Goal: Task Accomplishment & Management: Use online tool/utility

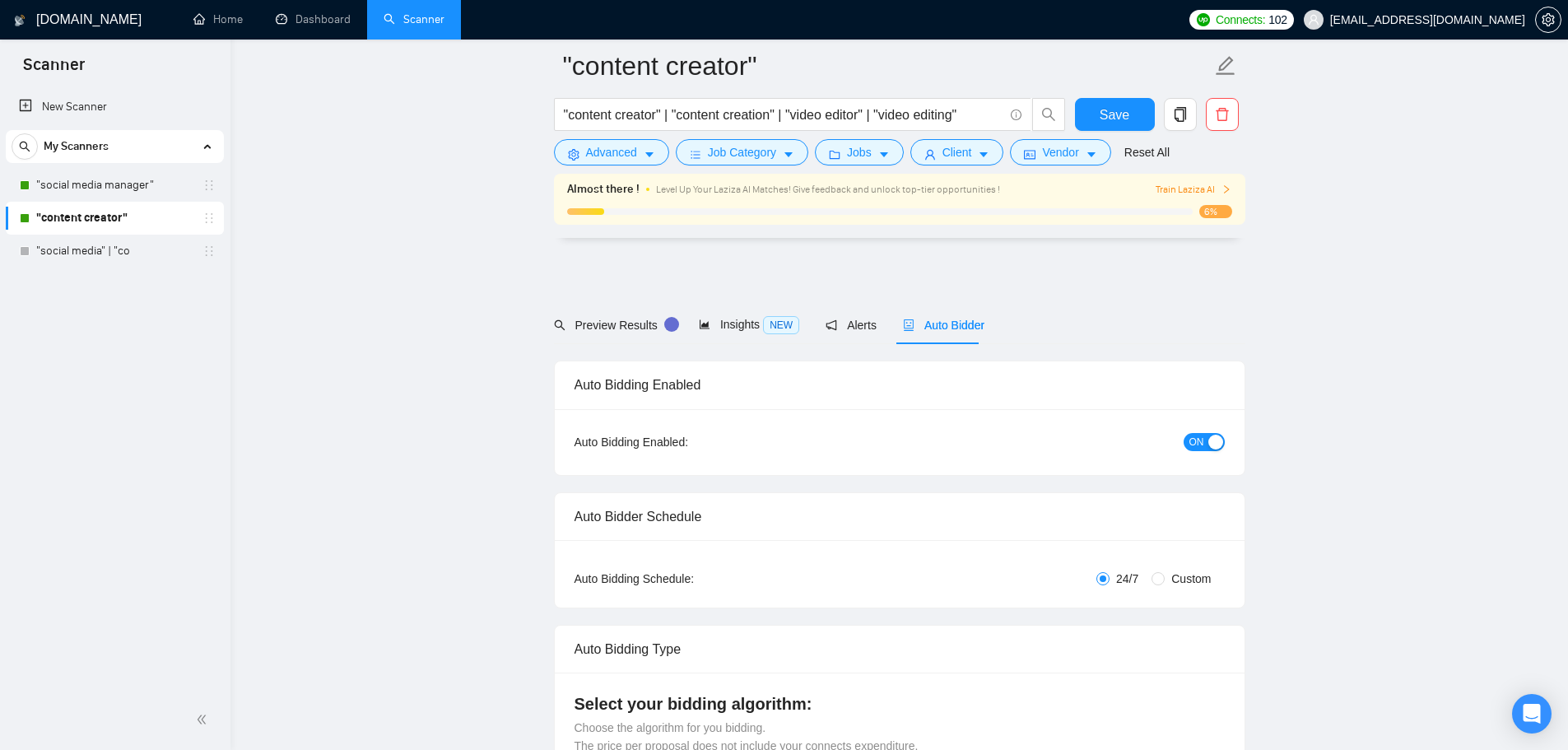
scroll to position [987, 0]
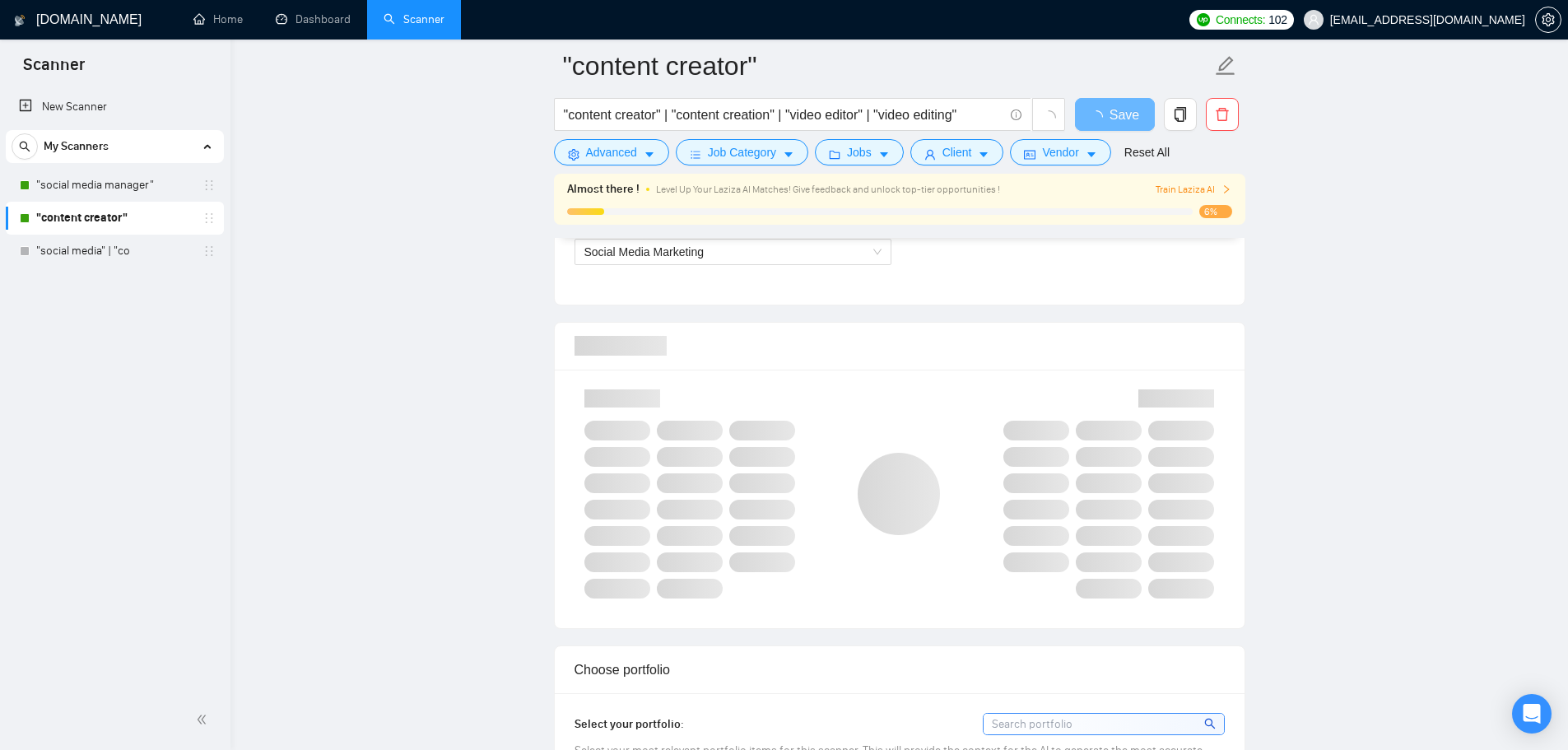
scroll to position [987, 0]
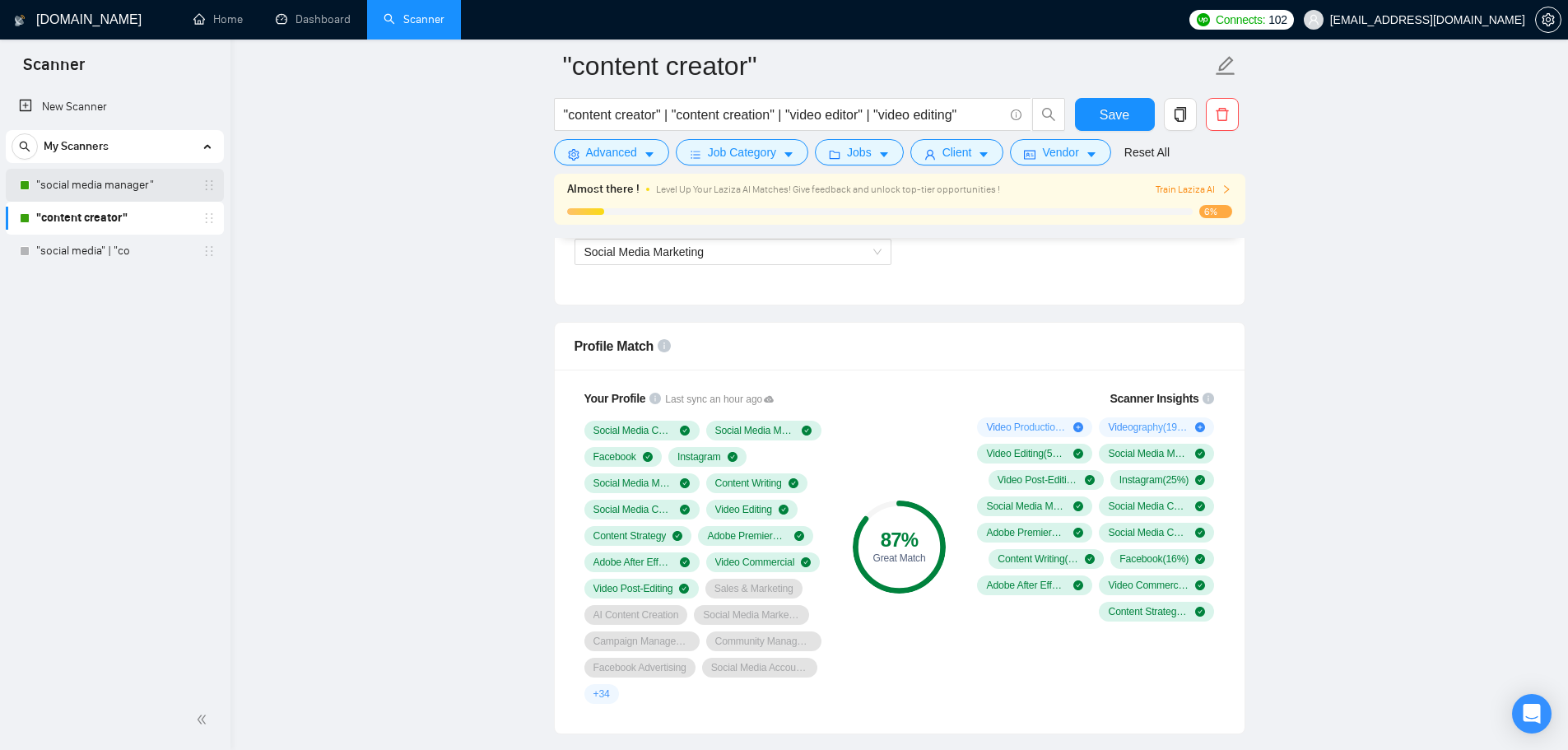
click at [137, 195] on link ""social media manager"" at bounding box center [115, 185] width 156 height 33
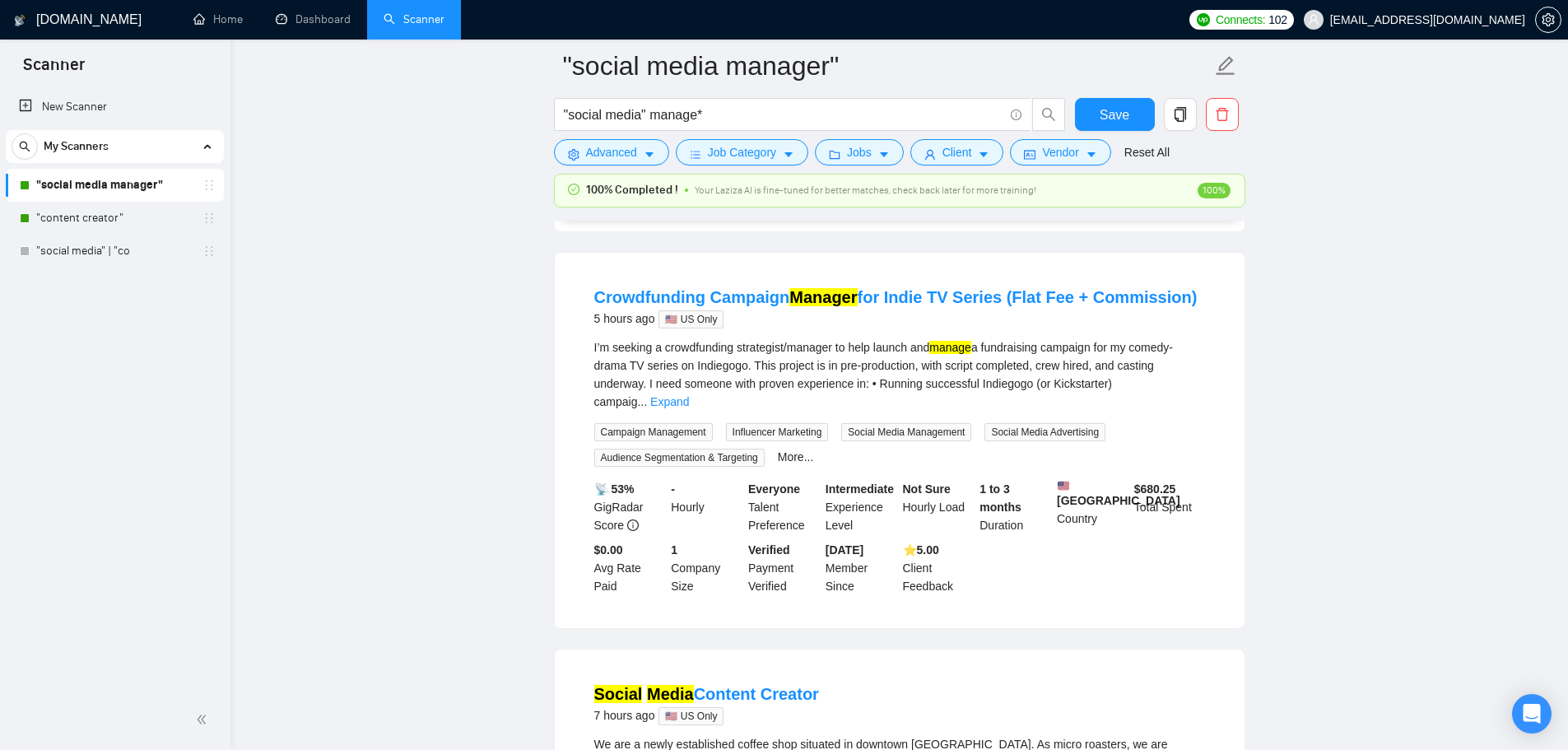
scroll to position [411, 0]
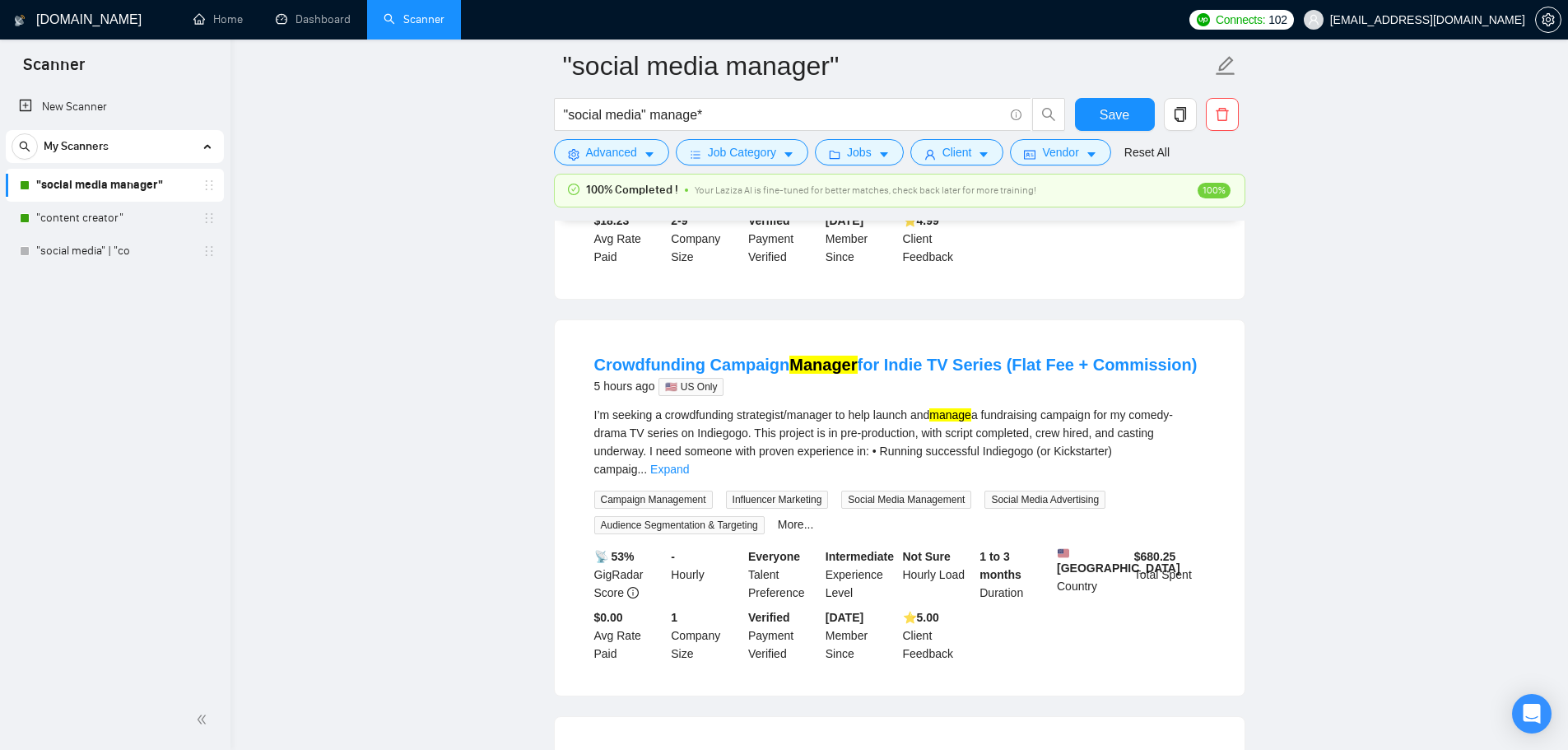
click at [137, 177] on link ""social media manager"" at bounding box center [115, 185] width 156 height 33
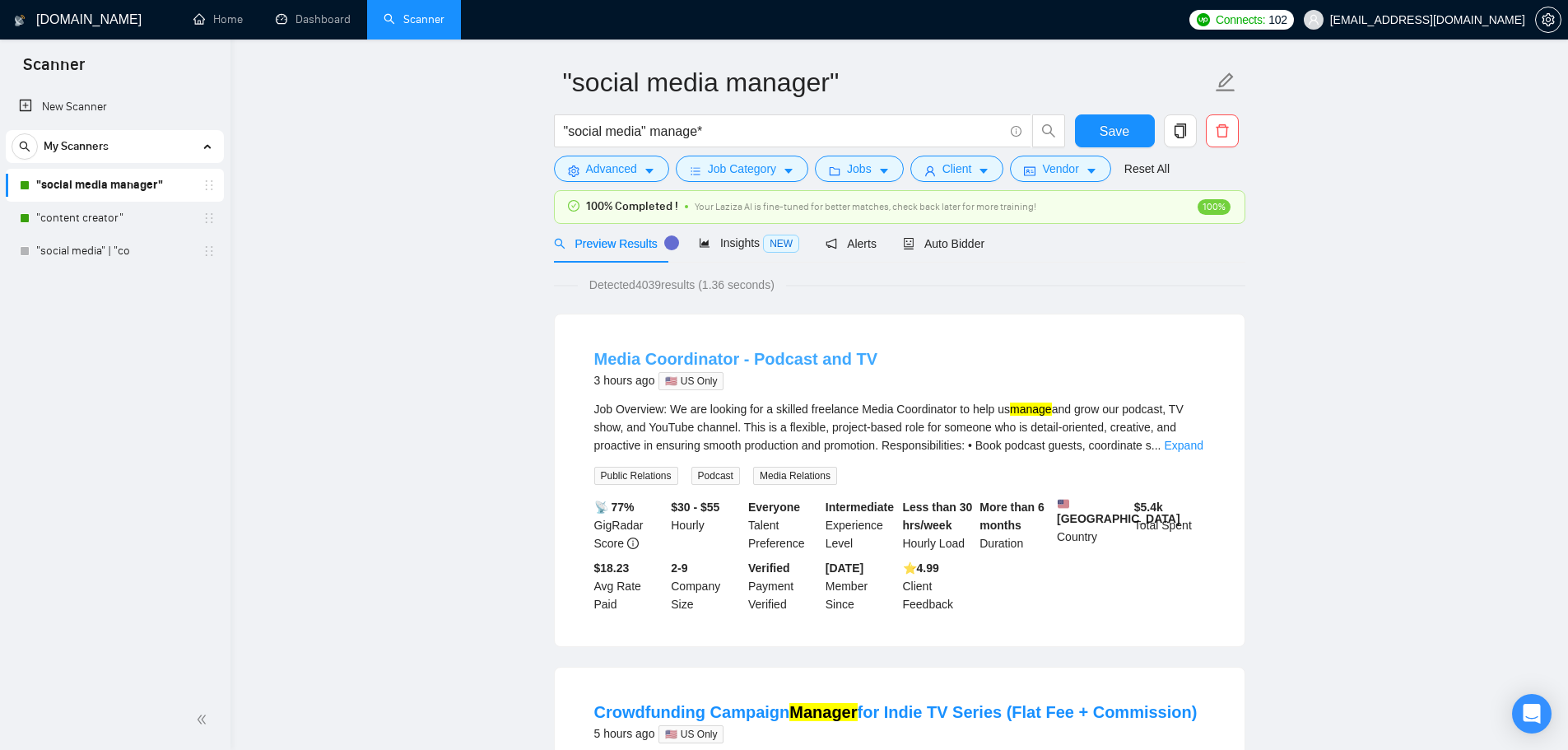
scroll to position [0, 0]
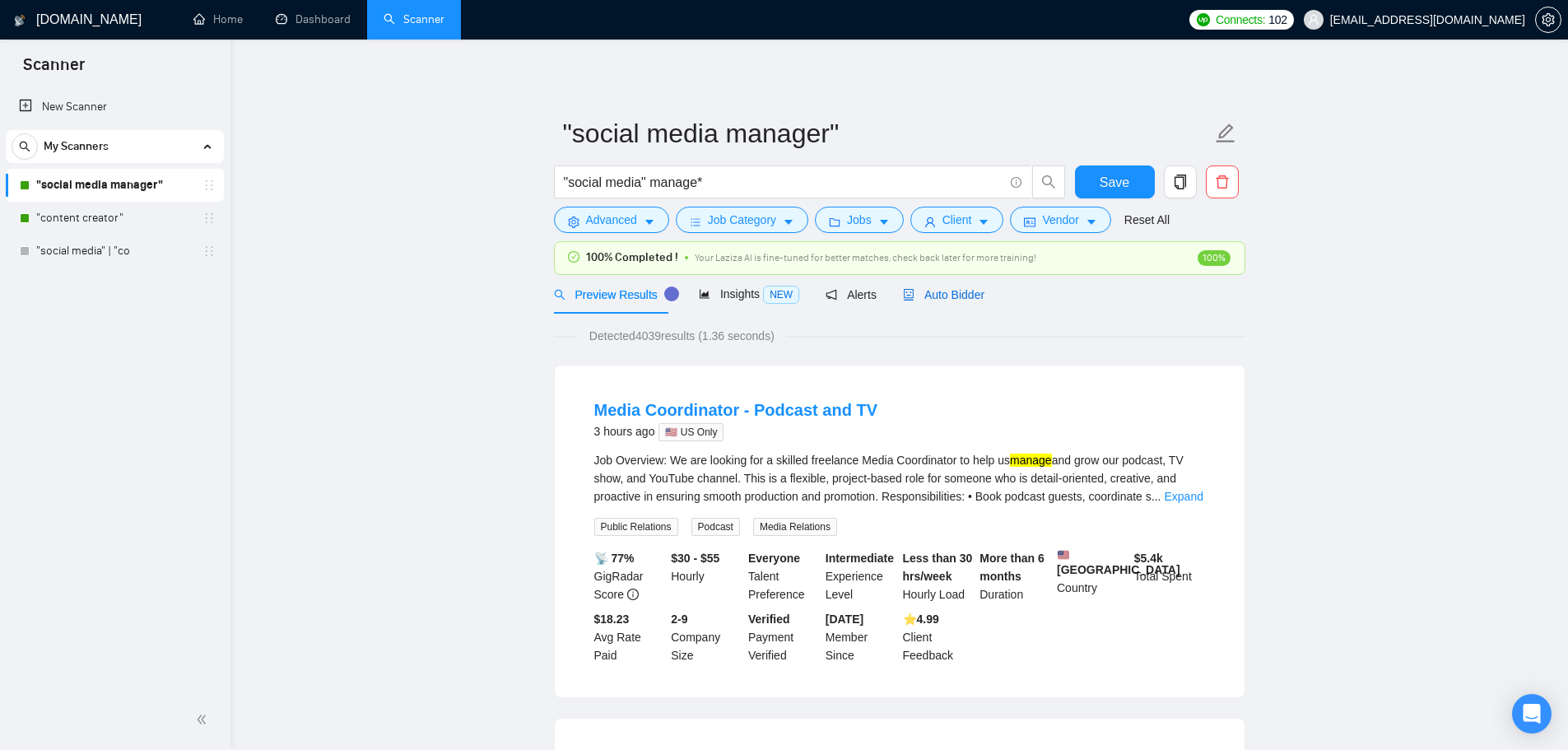
click at [933, 297] on span "Auto Bidder" at bounding box center [944, 294] width 81 height 14
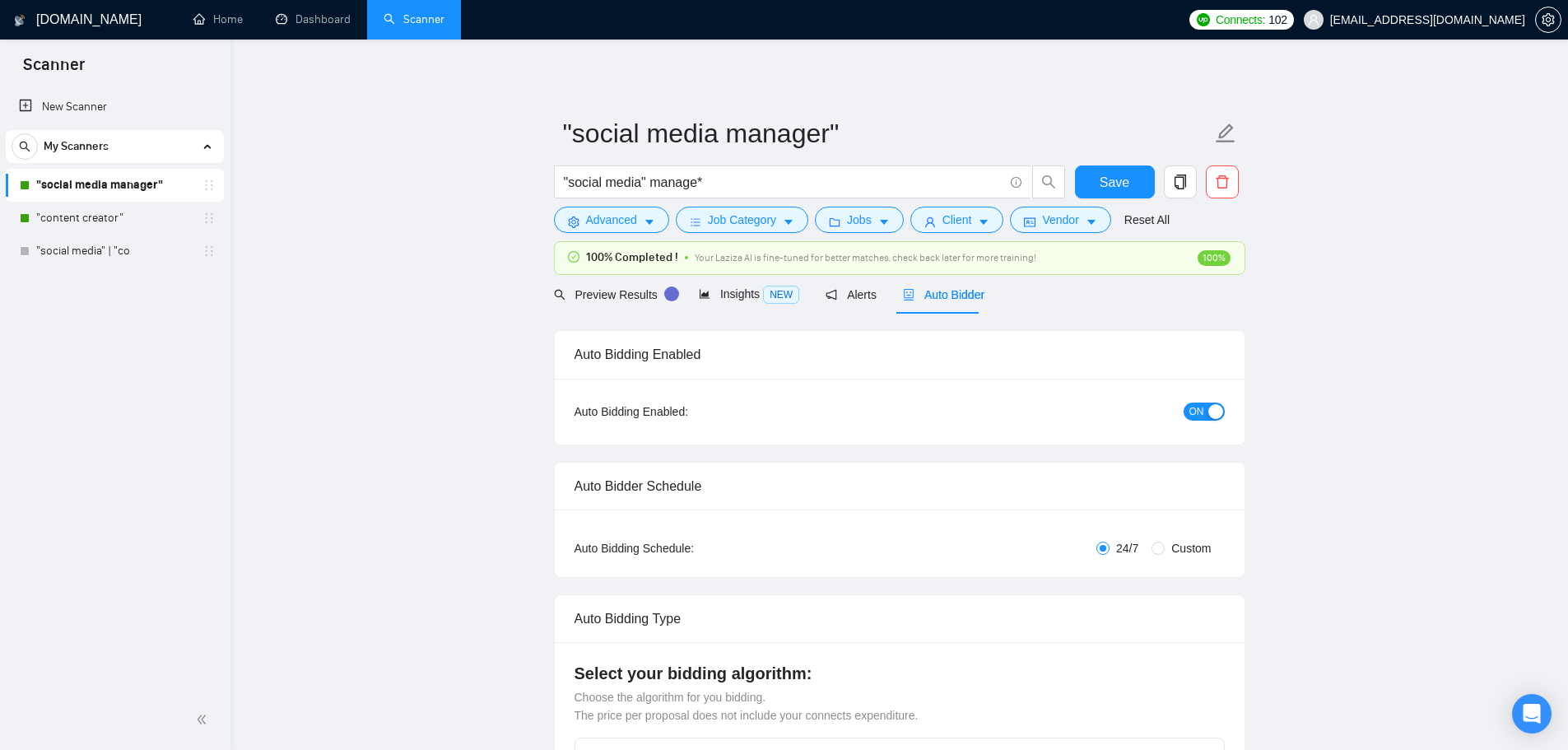
checkbox input "true"
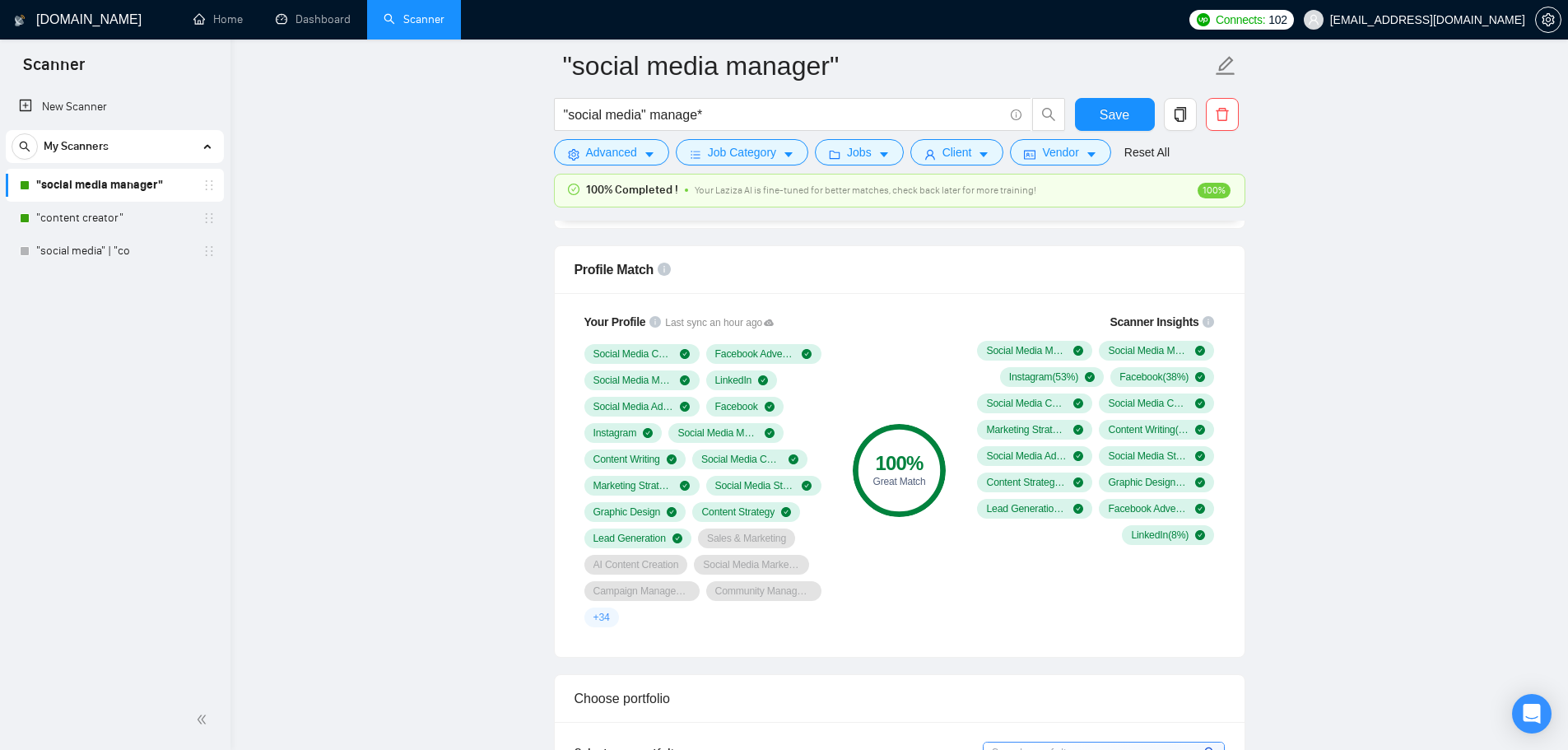
scroll to position [1070, 0]
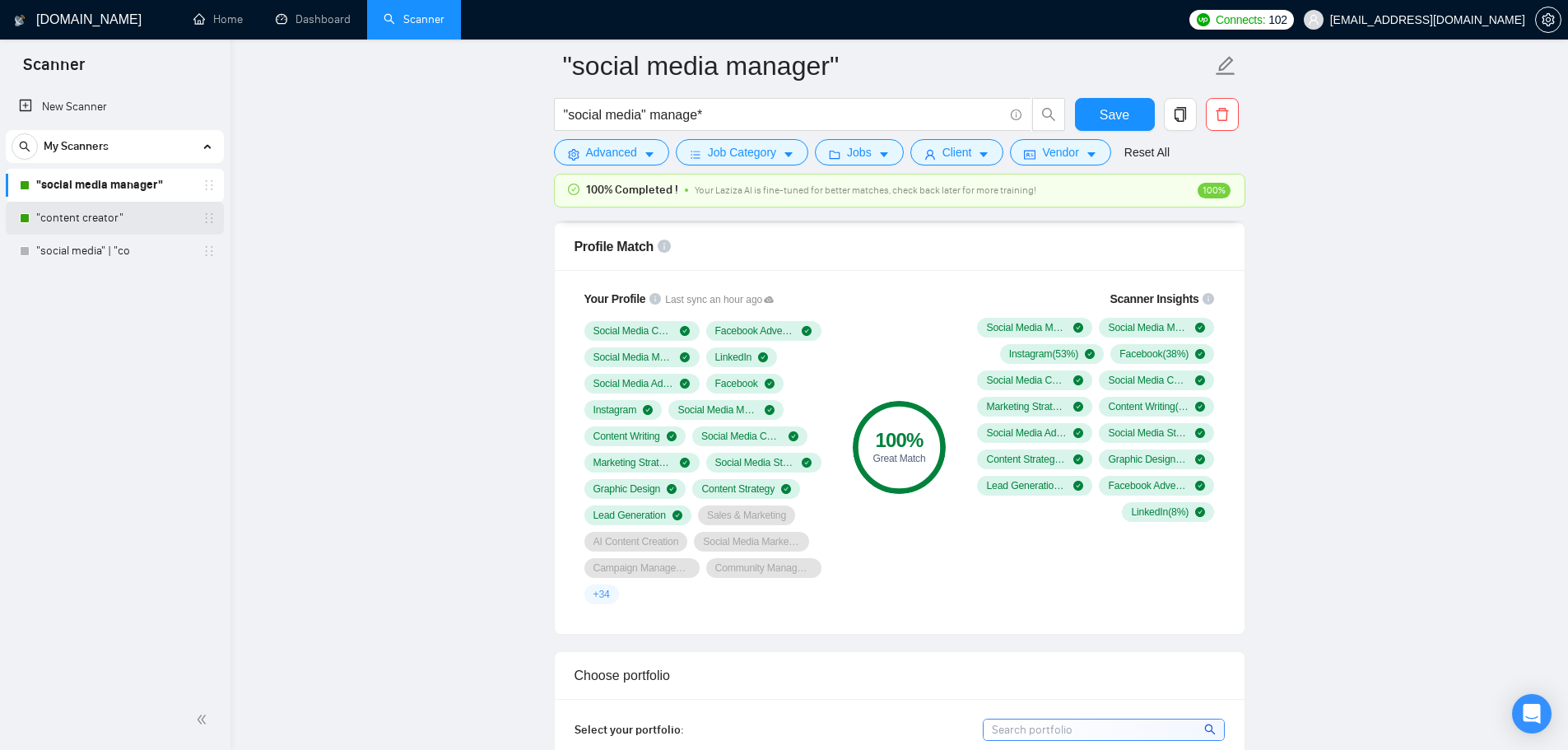
click at [101, 227] on link ""content creator"" at bounding box center [115, 218] width 156 height 33
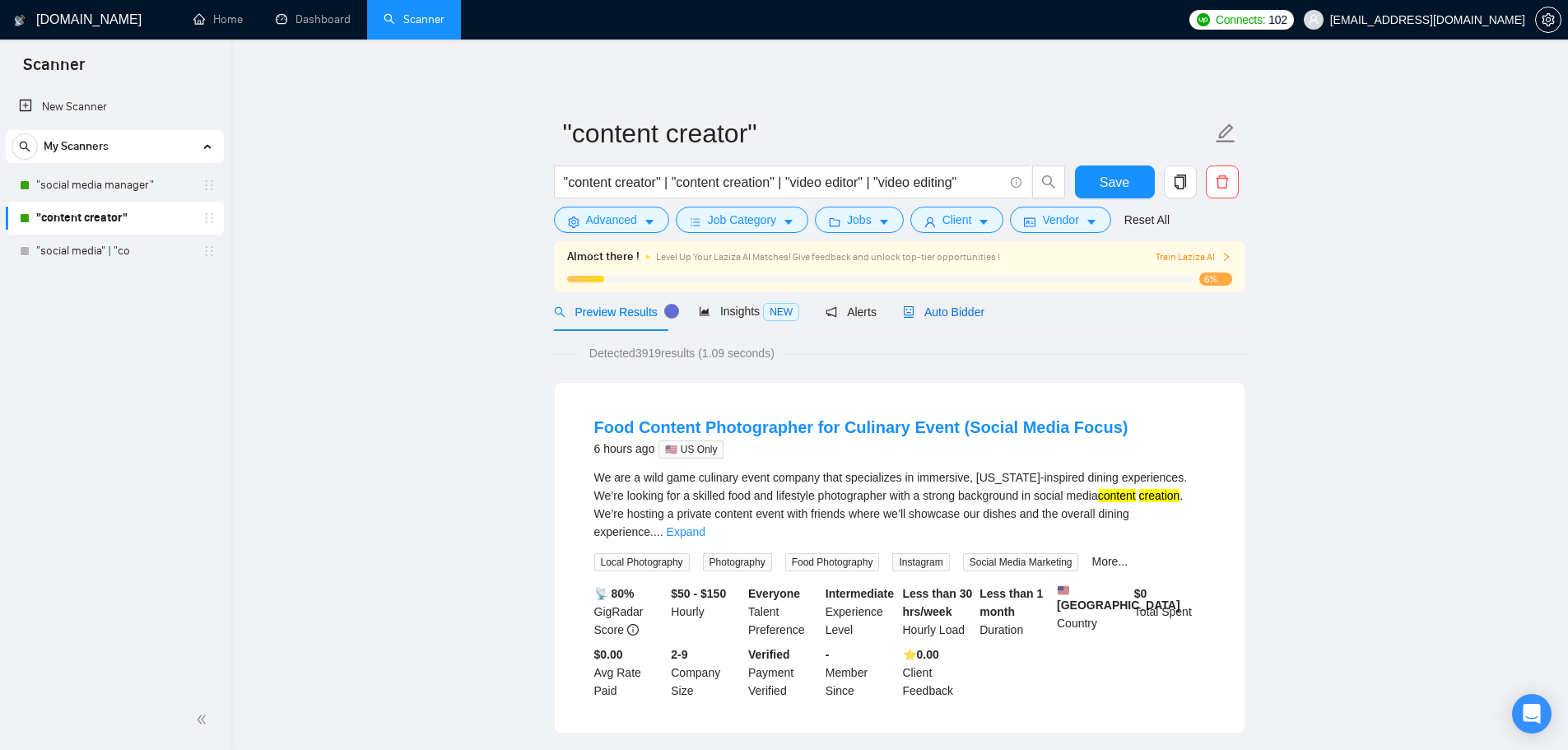
click at [946, 312] on span "Auto Bidder" at bounding box center [944, 312] width 81 height 14
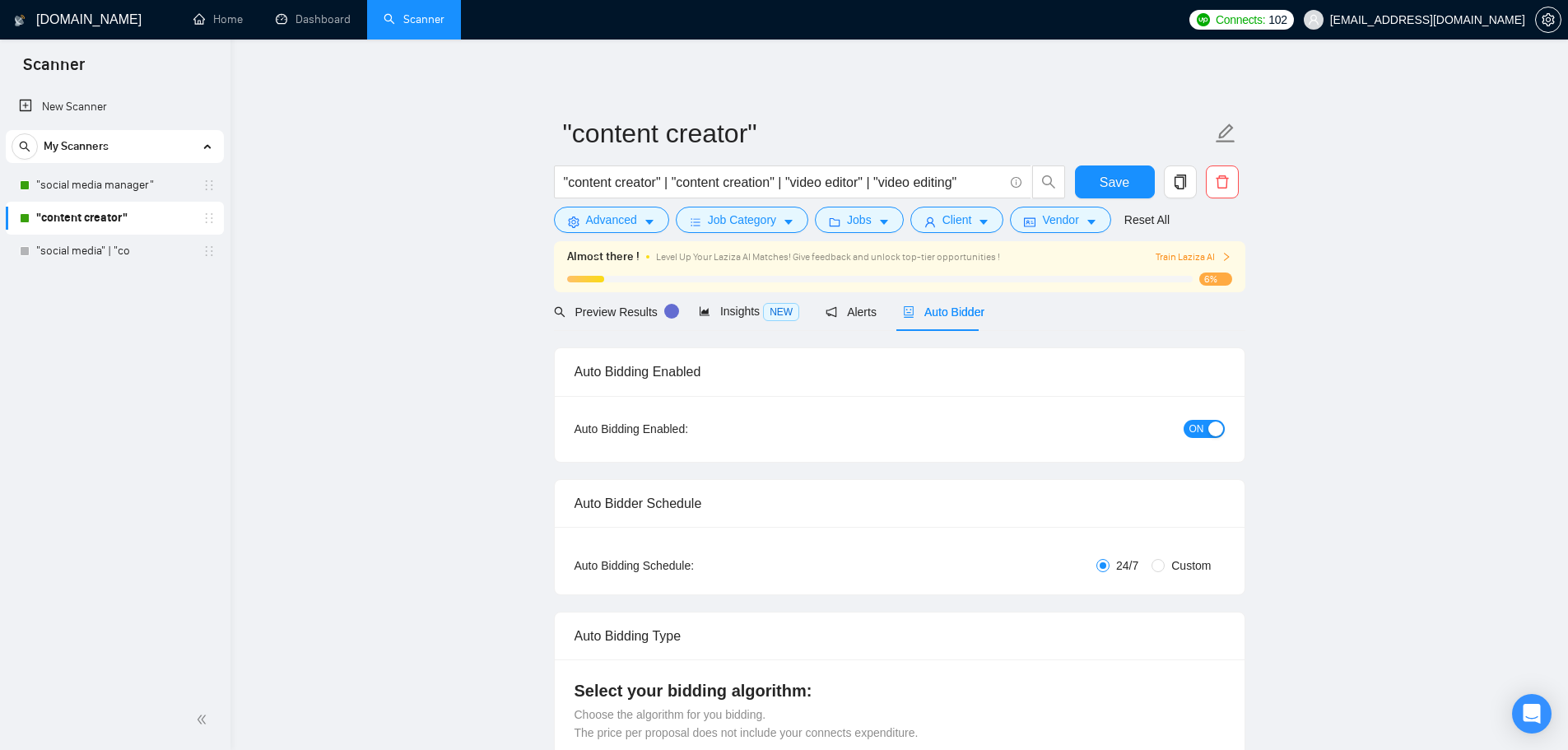
checkbox input "true"
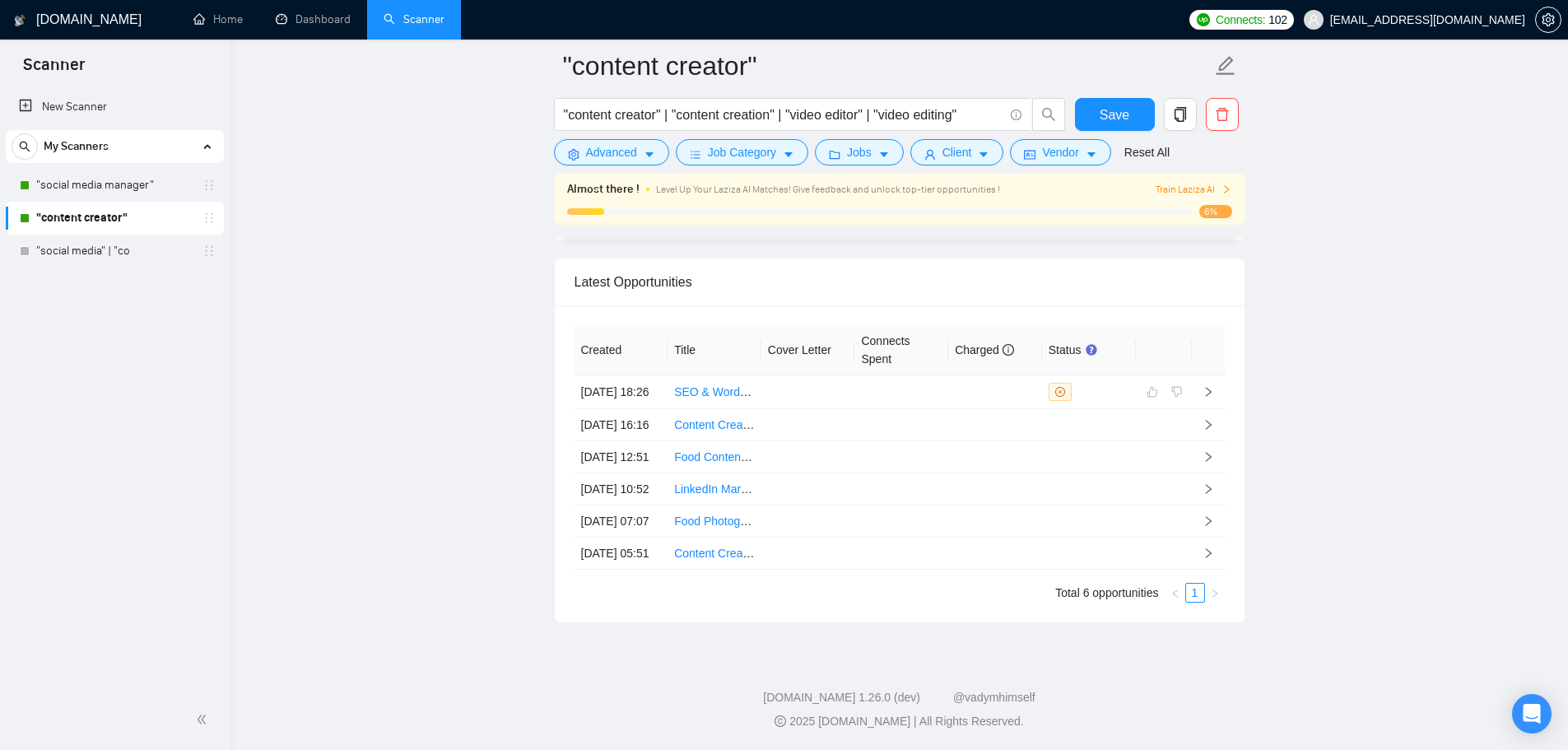
scroll to position [4404, 0]
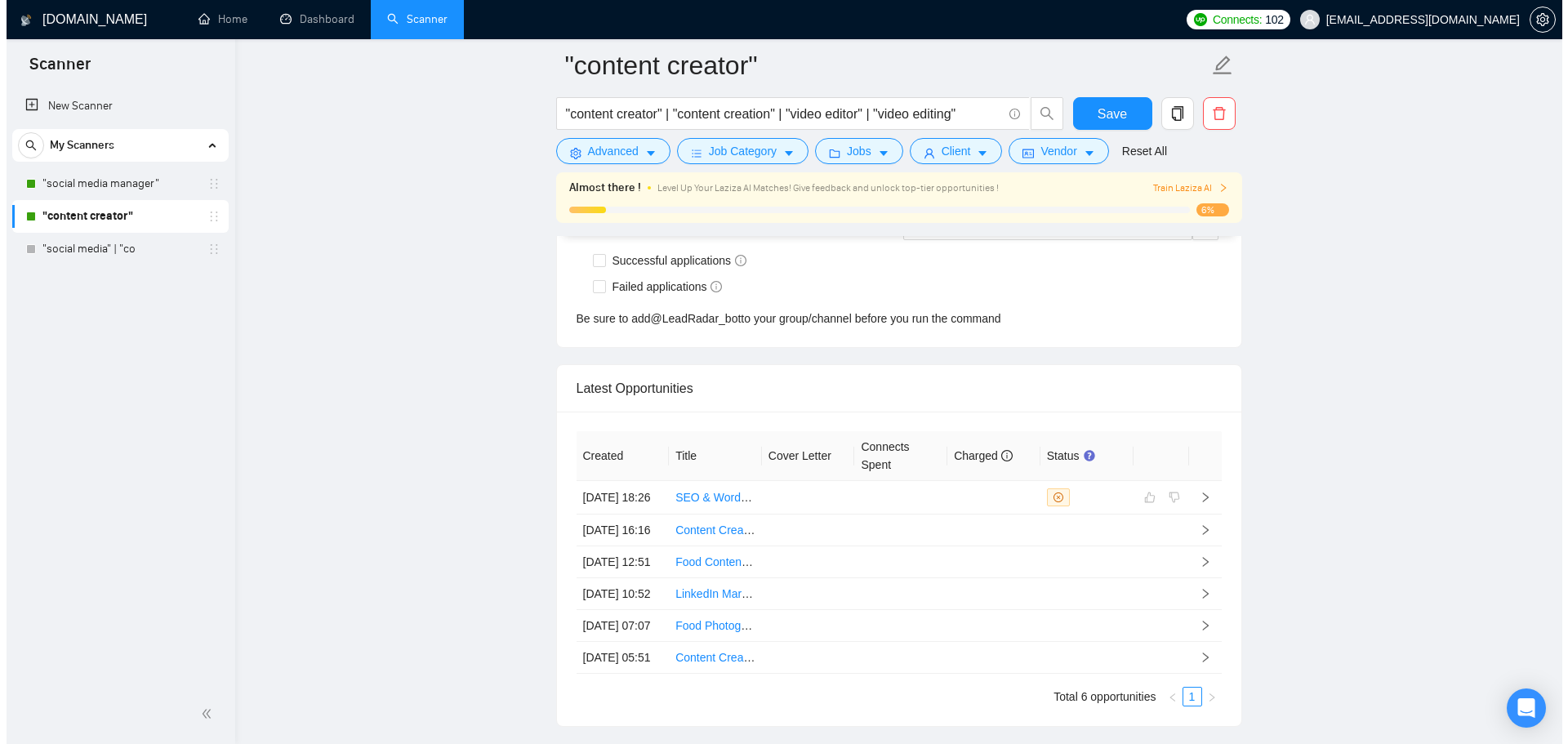
scroll to position [4409, 0]
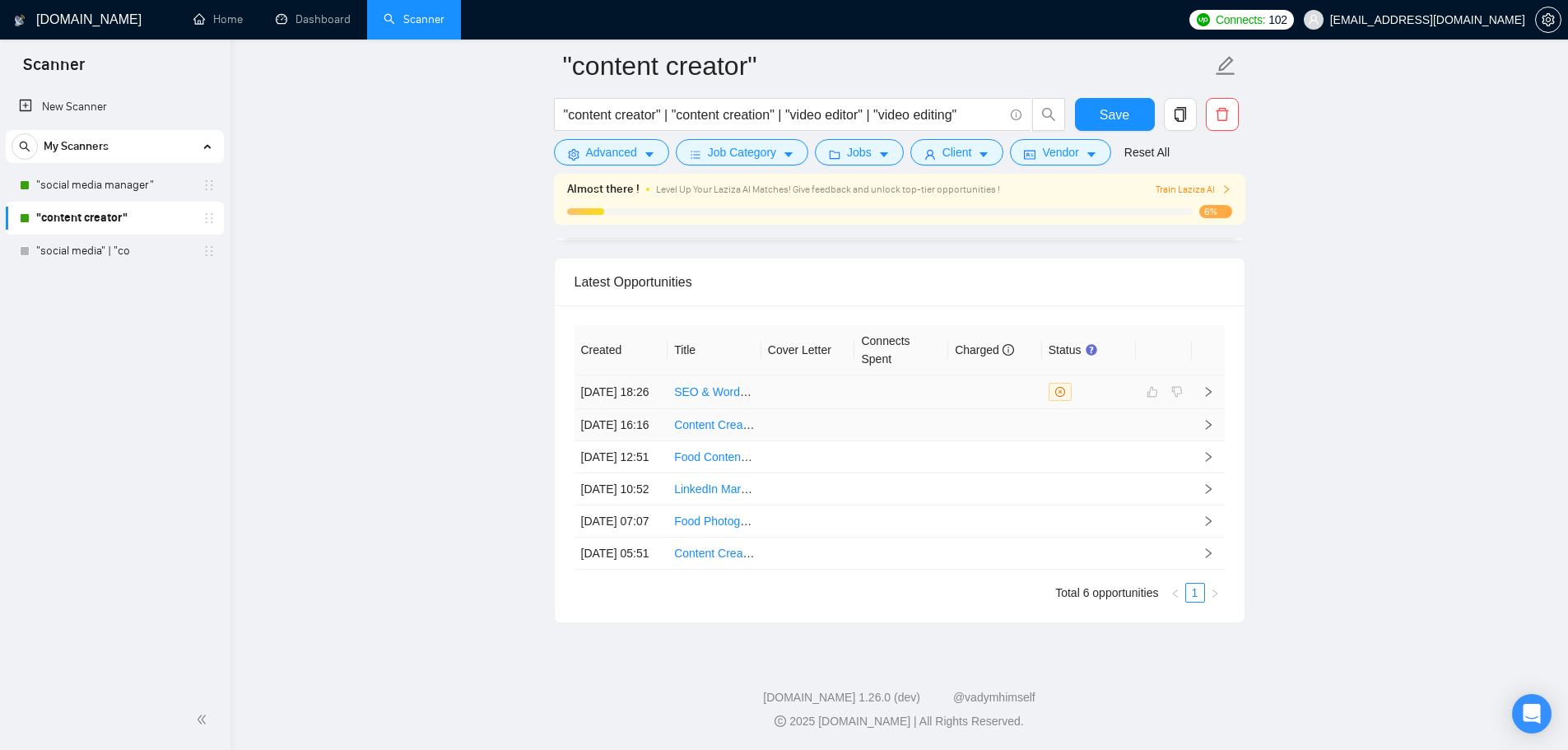
click at [808, 375] on td at bounding box center [808, 392] width 94 height 34
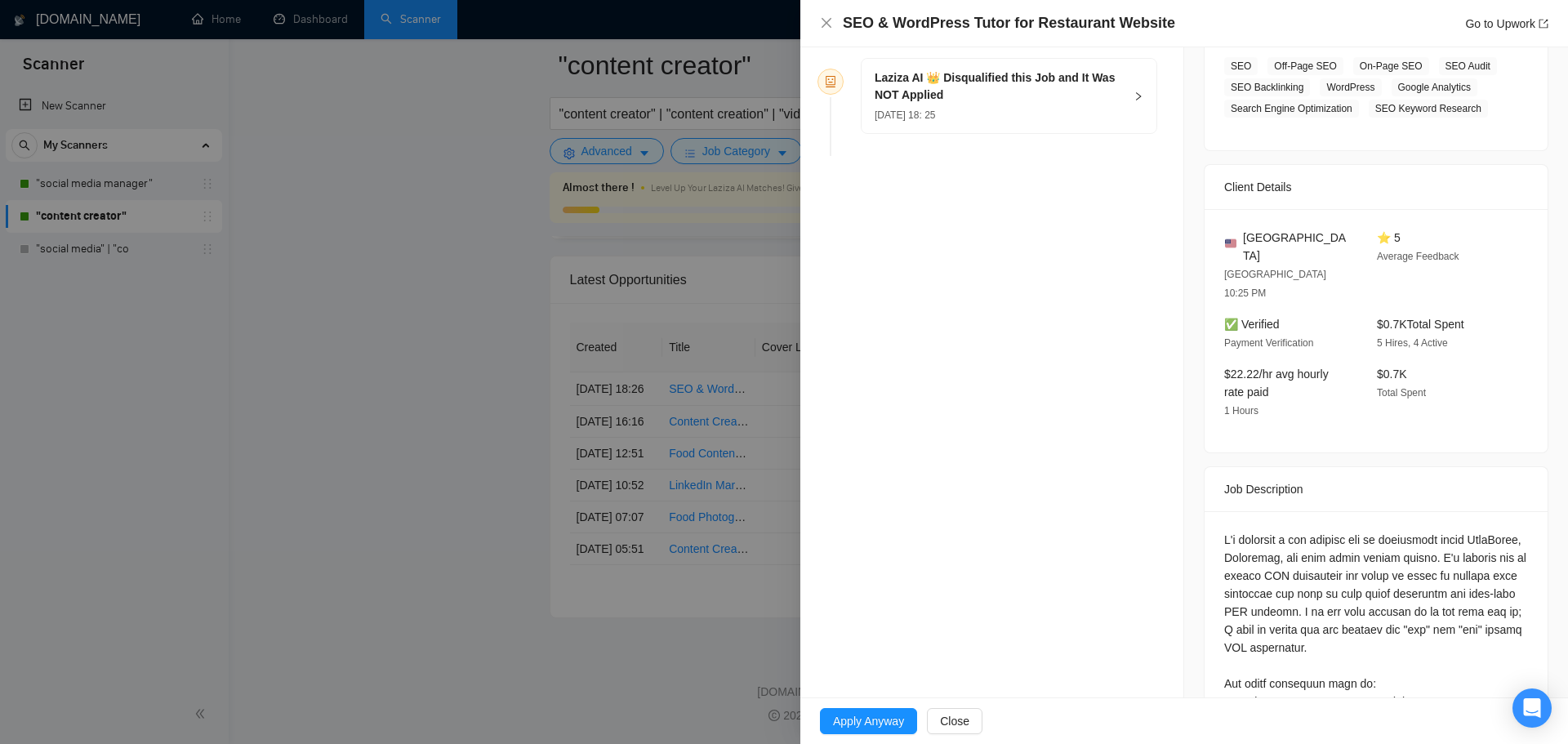
scroll to position [164, 0]
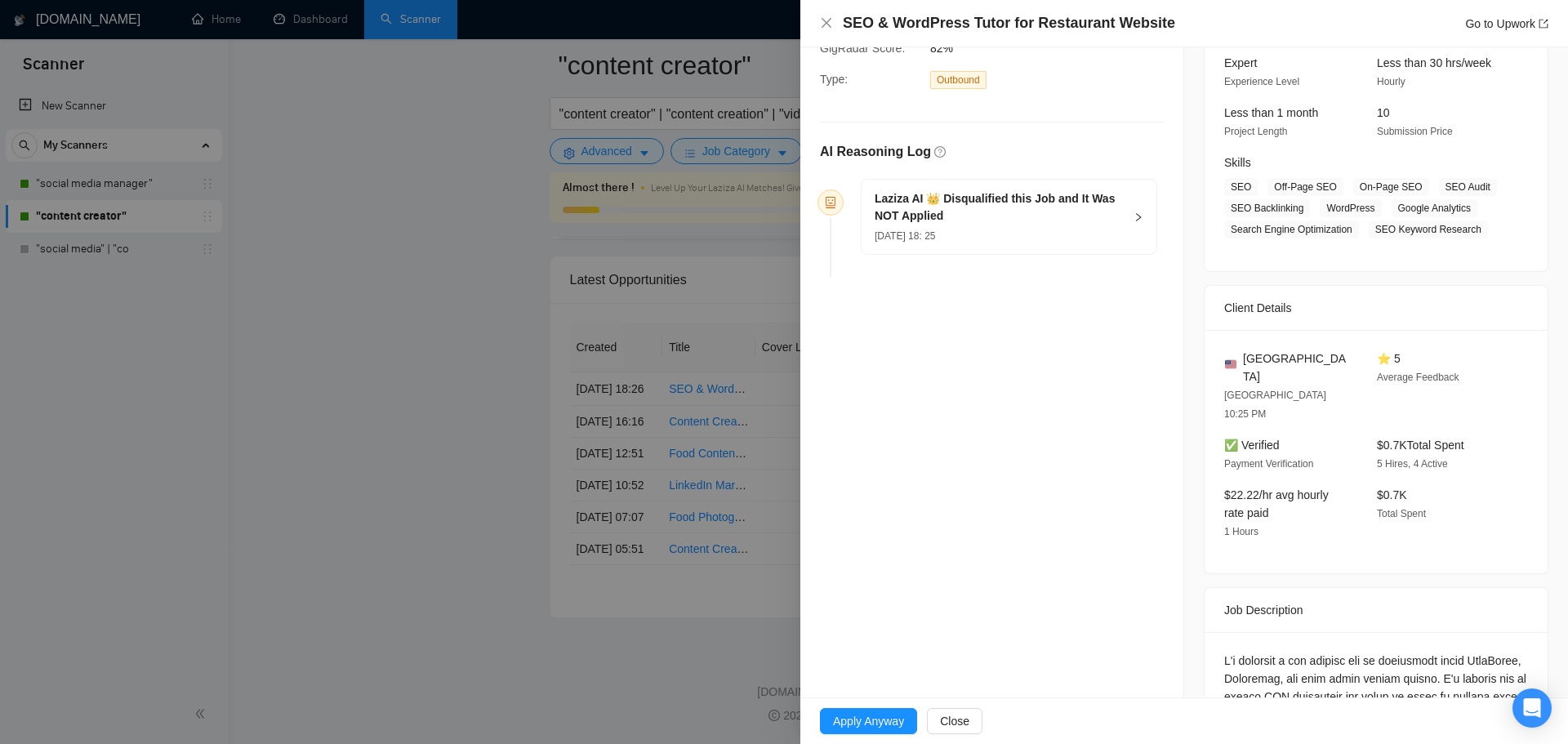
click at [962, 228] on div "07 Sep, 2025 18: 25" at bounding box center [999, 235] width 249 height 18
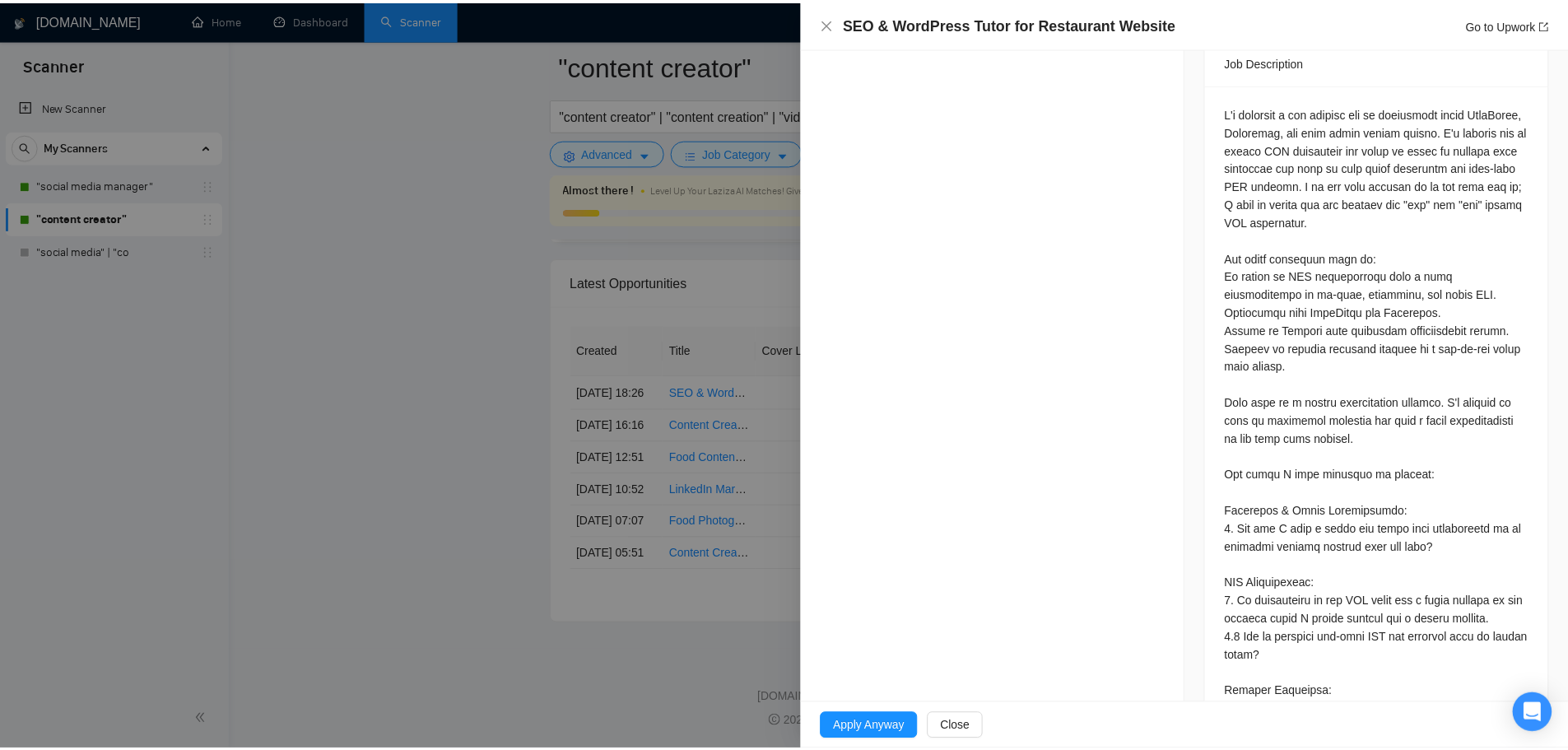
scroll to position [741, 0]
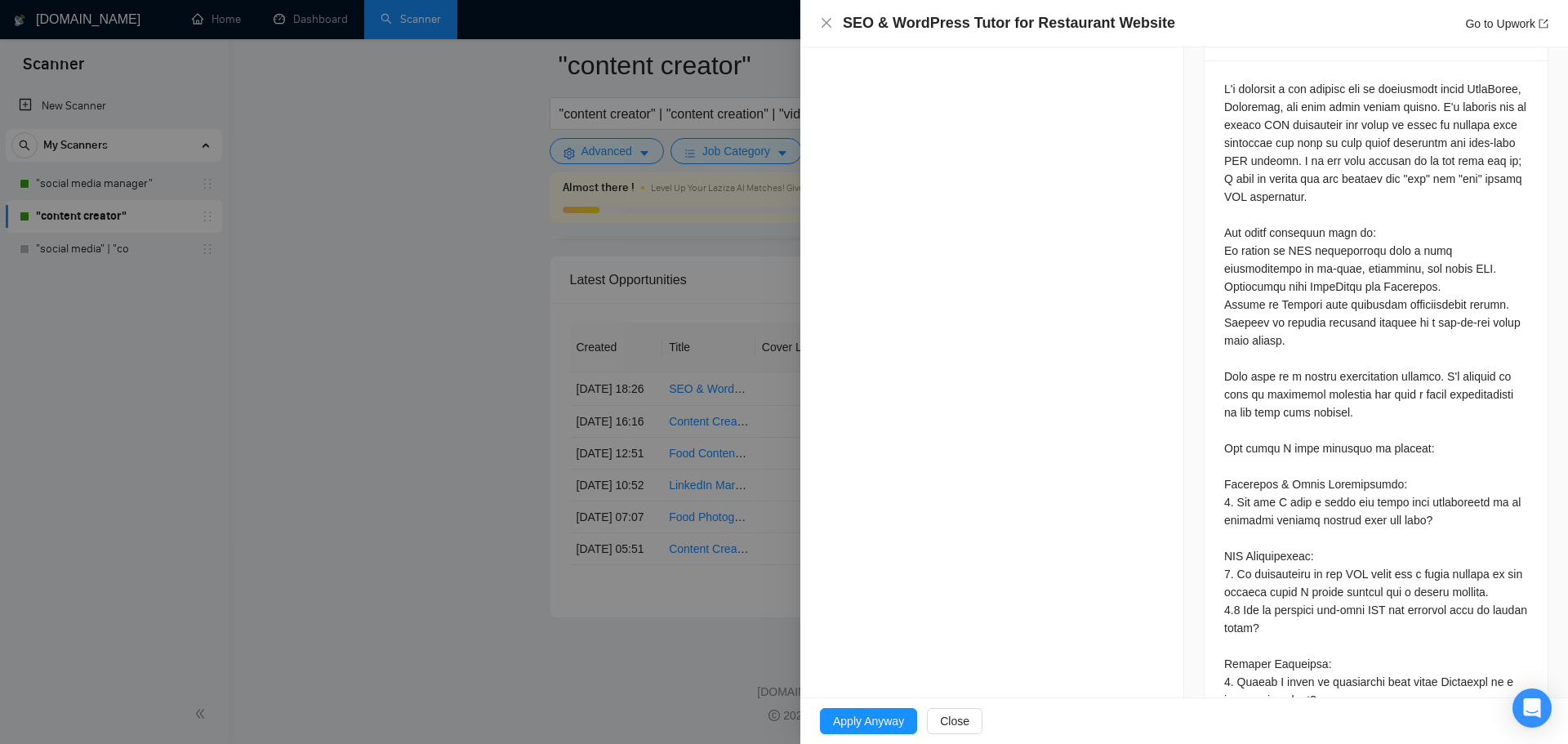
click at [435, 568] on div at bounding box center [784, 372] width 1568 height 744
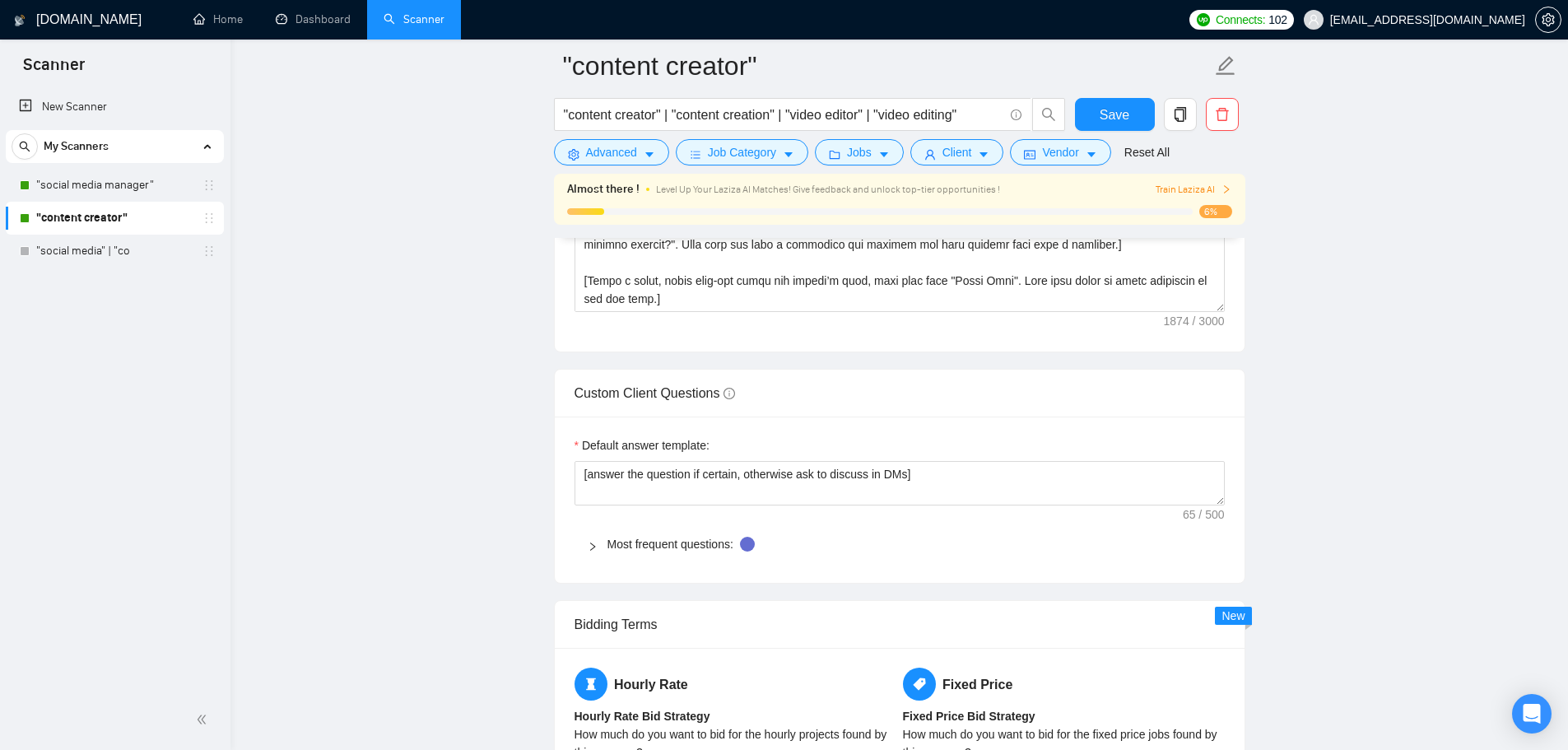
scroll to position [2099, 0]
